Goal: Share content

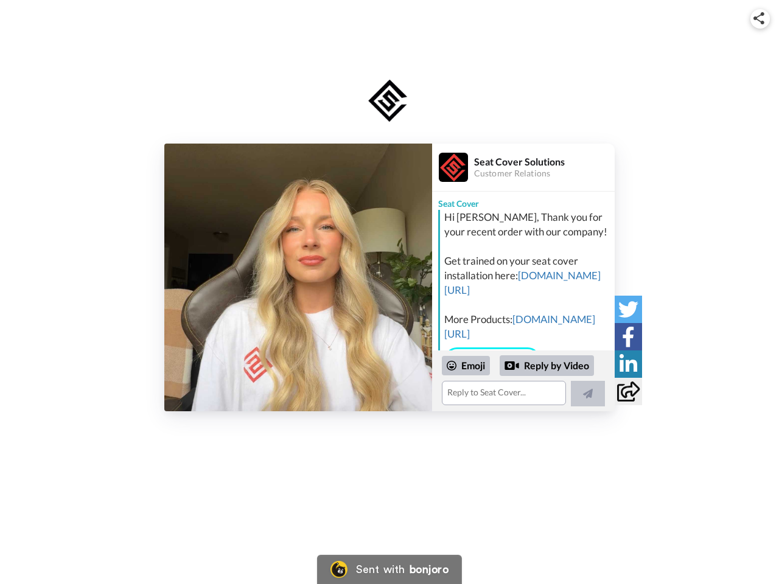
click at [760, 18] on img at bounding box center [758, 18] width 11 height 12
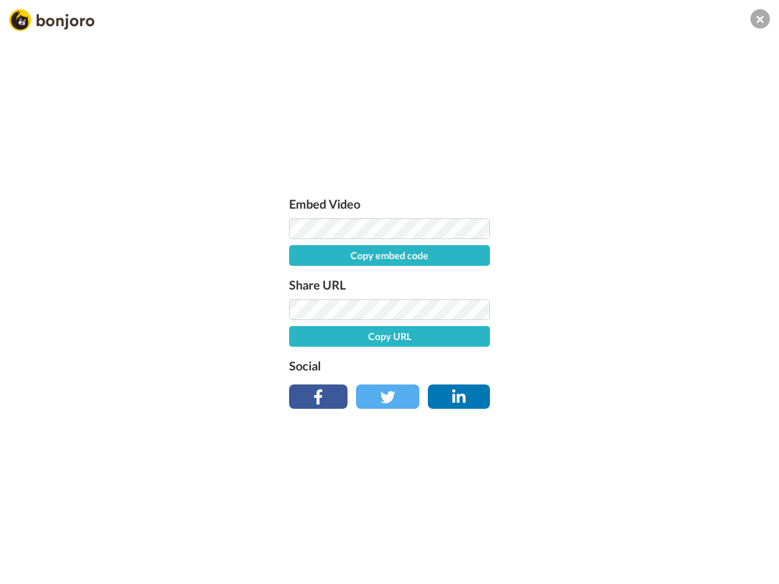
click at [298, 277] on label "Share URL" at bounding box center [389, 284] width 201 height 19
click at [523, 381] on div "Embed Video Copy embed code Share URL Copy URL Social" at bounding box center [389, 358] width 779 height 584
click at [466, 366] on label "Social" at bounding box center [389, 365] width 201 height 19
click at [547, 366] on div "Embed Video Copy embed code Share URL Copy URL Social" at bounding box center [389, 358] width 779 height 584
click at [588, 394] on div "Embed Video Copy embed code Share URL Copy URL Social" at bounding box center [389, 358] width 779 height 584
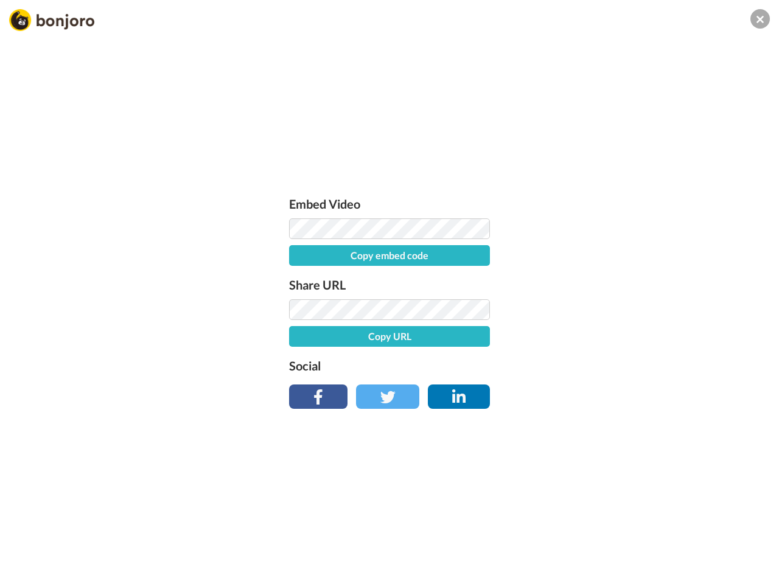
click at [628, 309] on div "Embed Video Copy embed code Share URL Copy URL Social" at bounding box center [389, 358] width 779 height 584
click at [628, 336] on div "Embed Video Copy embed code Share URL Copy URL Social" at bounding box center [389, 358] width 779 height 584
click at [628, 364] on div "Embed Video Copy embed code Share URL Copy URL Social" at bounding box center [389, 358] width 779 height 584
click at [628, 391] on div "Embed Video Copy embed code Share URL Copy URL Social" at bounding box center [389, 358] width 779 height 584
